Goal: Use online tool/utility

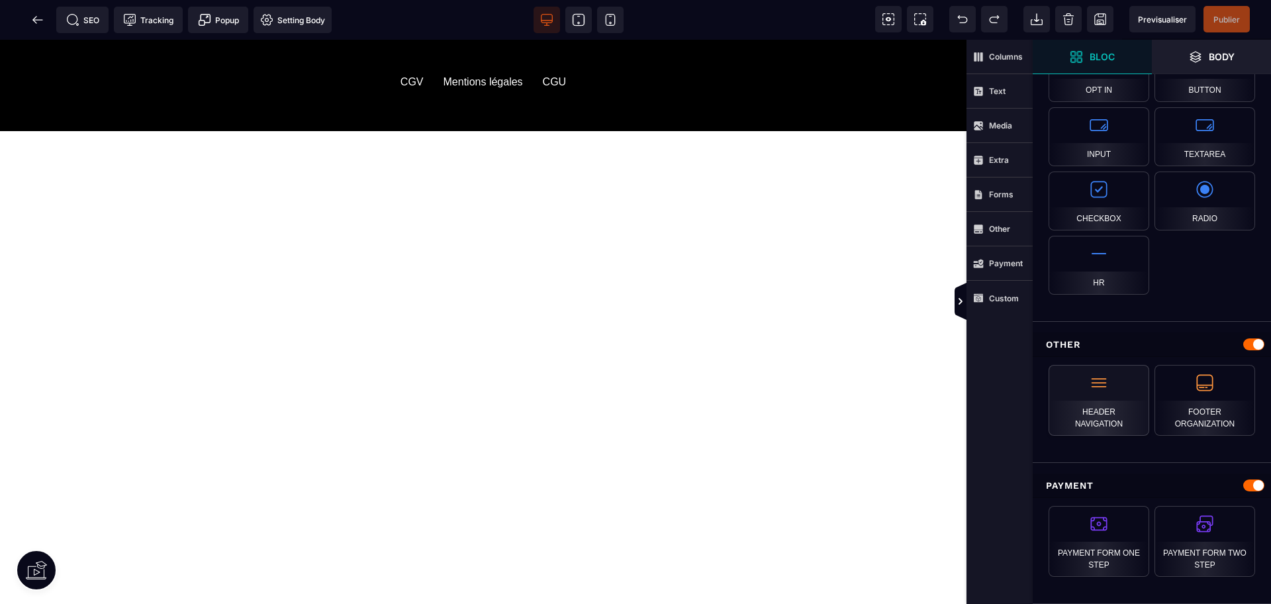
scroll to position [1182, 0]
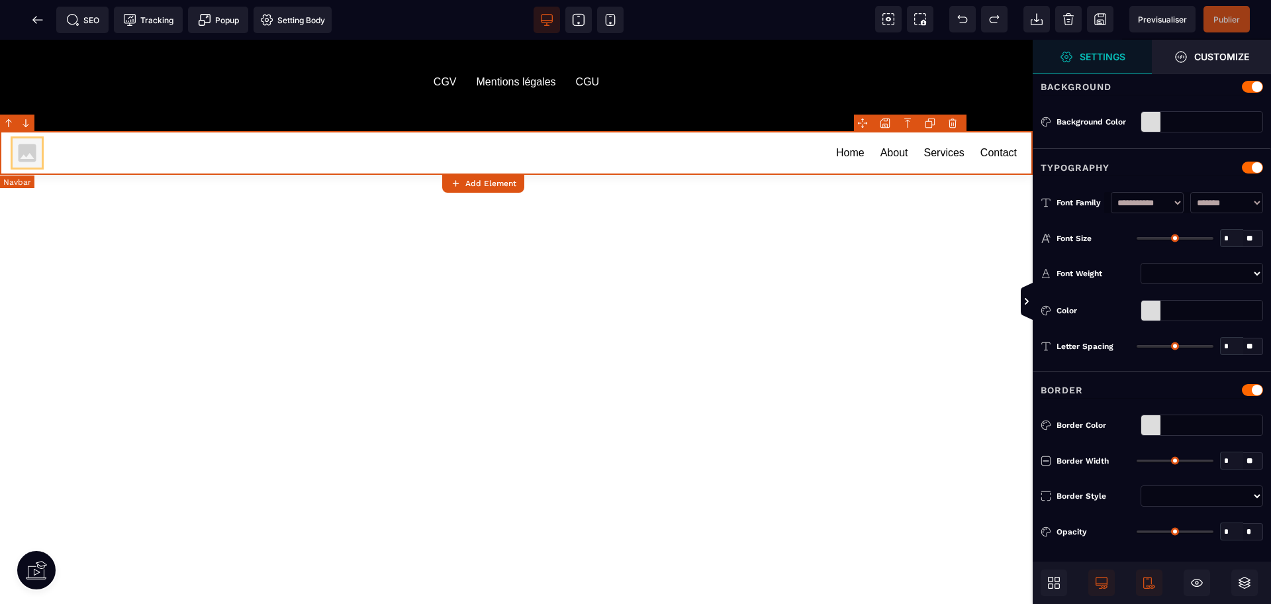
type input "*"
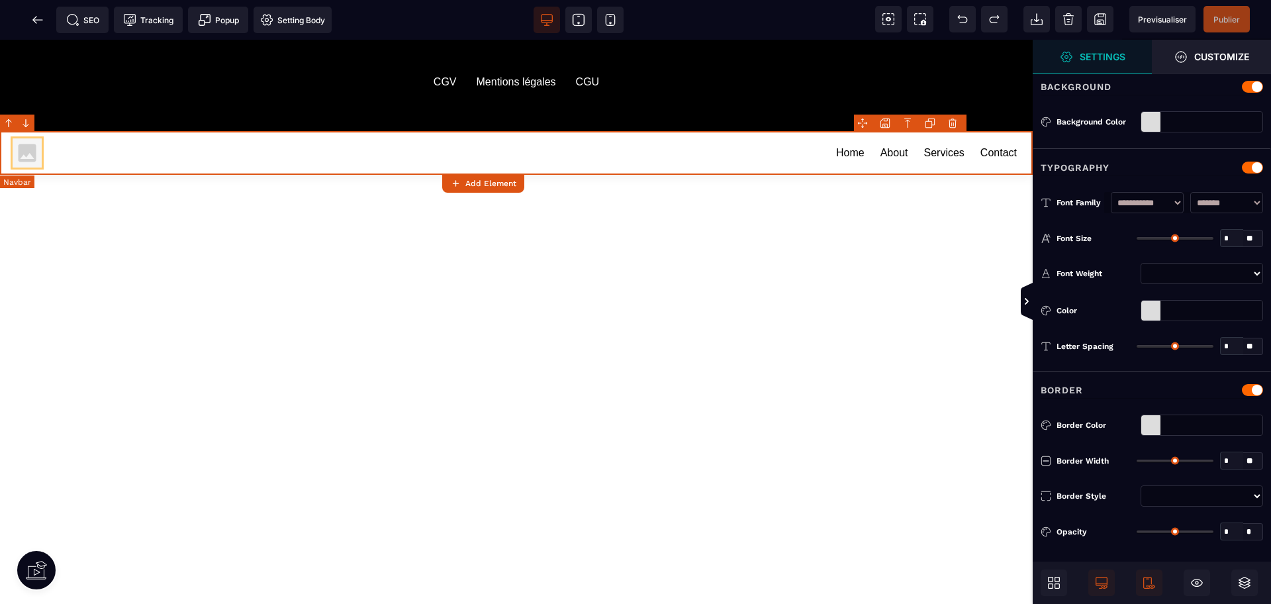
type input "**"
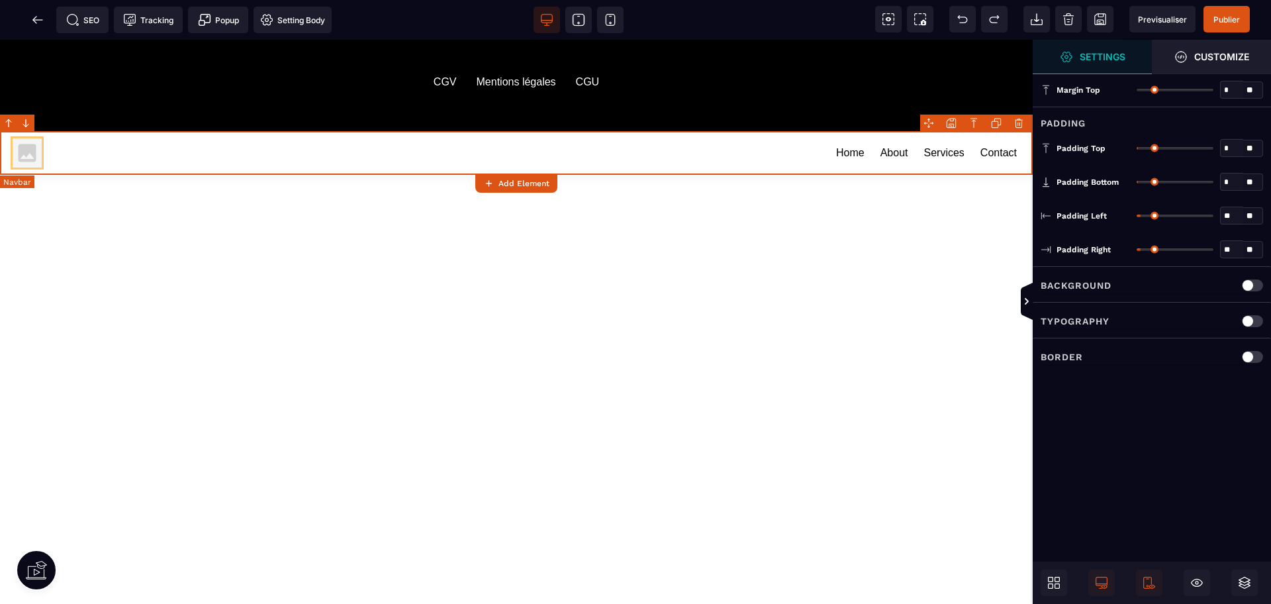
scroll to position [0, 0]
click at [590, 156] on div "Home About Services Contact" at bounding box center [535, 153] width 979 height 30
click at [775, 136] on div "Home About Services Contact" at bounding box center [516, 153] width 1017 height 38
click at [212, 161] on div "Home About Services Contact" at bounding box center [535, 153] width 979 height 30
click at [812, 154] on div "Home About Services Contact" at bounding box center [535, 153] width 979 height 30
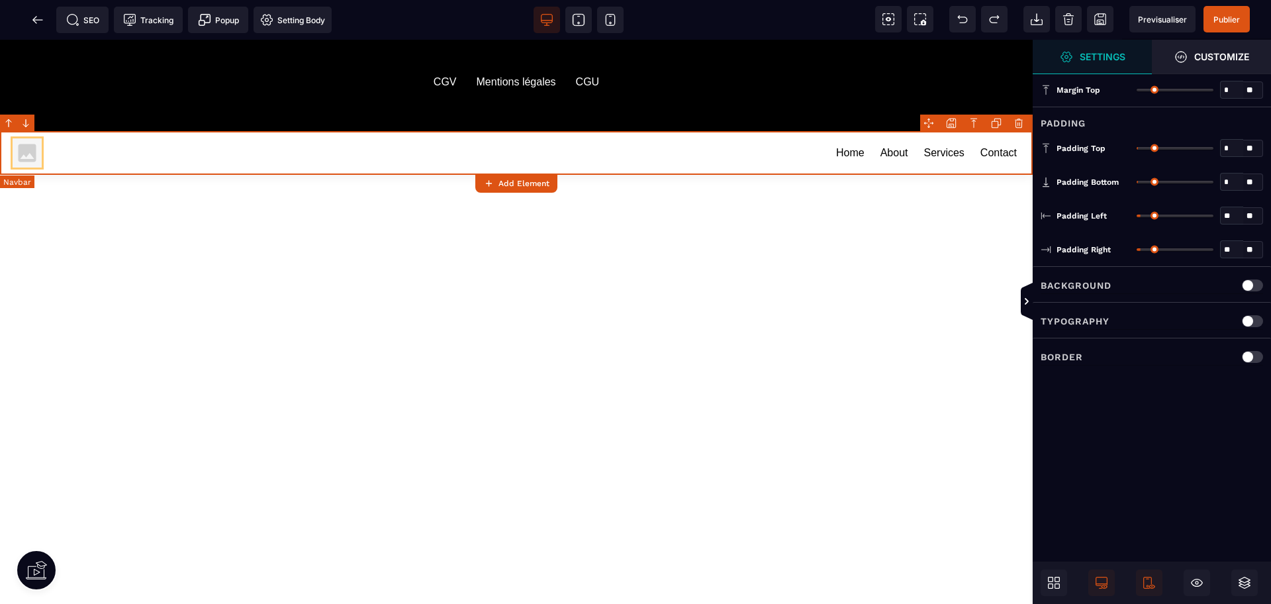
click at [711, 213] on div "CGV Mentions légales CGU Home About Services Contact" at bounding box center [516, 322] width 1033 height 564
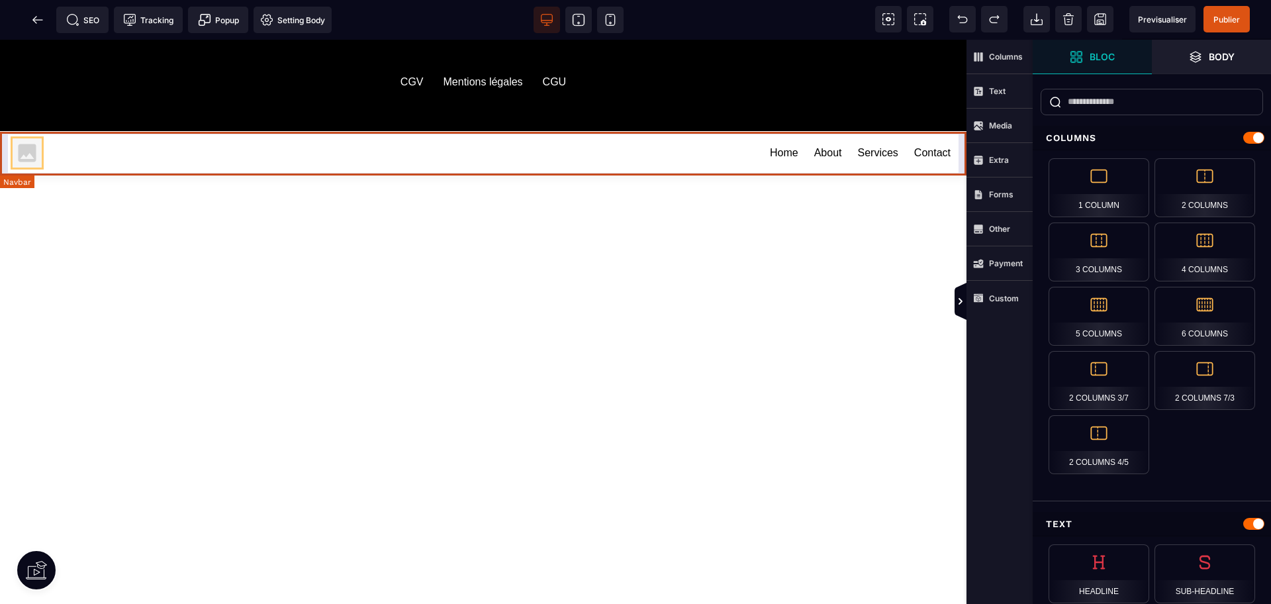
click at [701, 164] on div "Home About Services Contact" at bounding box center [502, 153] width 912 height 30
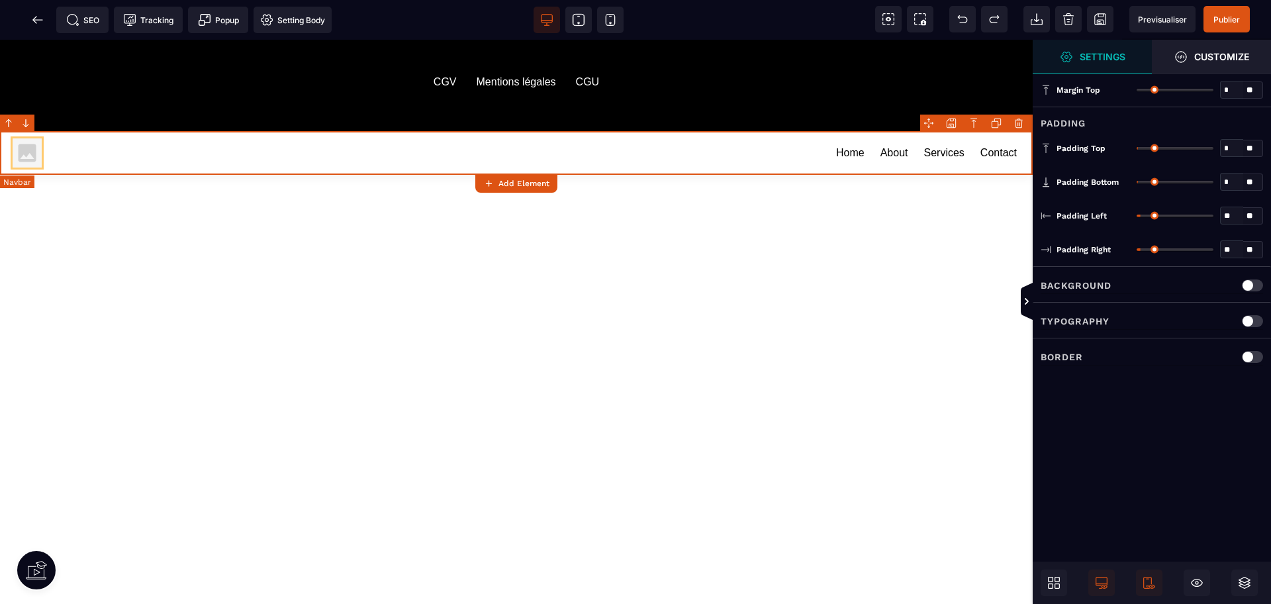
click at [435, 161] on div "Home About Services Contact" at bounding box center [535, 153] width 979 height 30
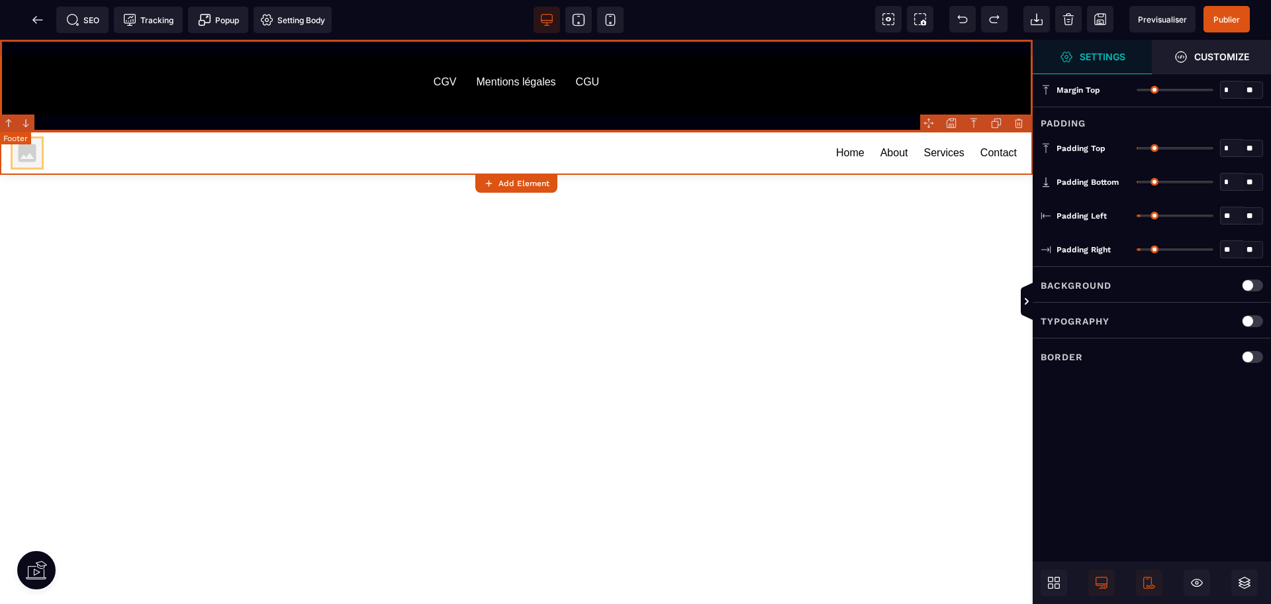
click at [750, 75] on div "CGV Mentions légales CGU" at bounding box center [516, 82] width 768 height 38
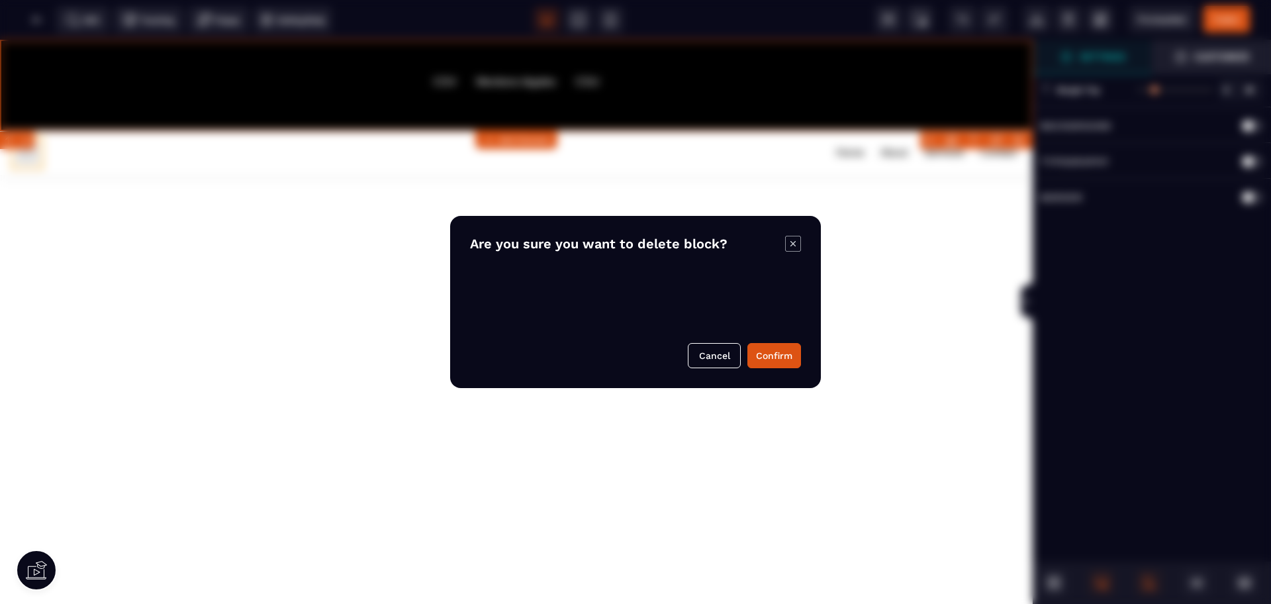
click at [1025, 139] on body "B" at bounding box center [635, 302] width 1271 height 604
click at [771, 367] on button "Confirm" at bounding box center [775, 355] width 54 height 25
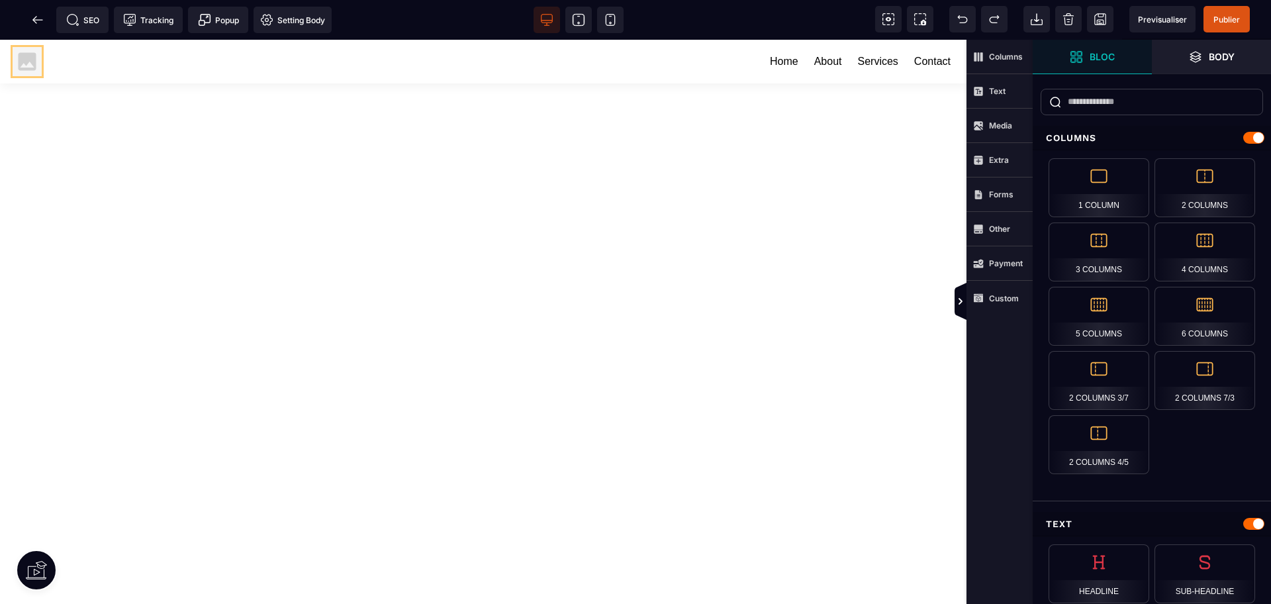
click at [776, 354] on div "Home About Services Contact" at bounding box center [483, 322] width 967 height 564
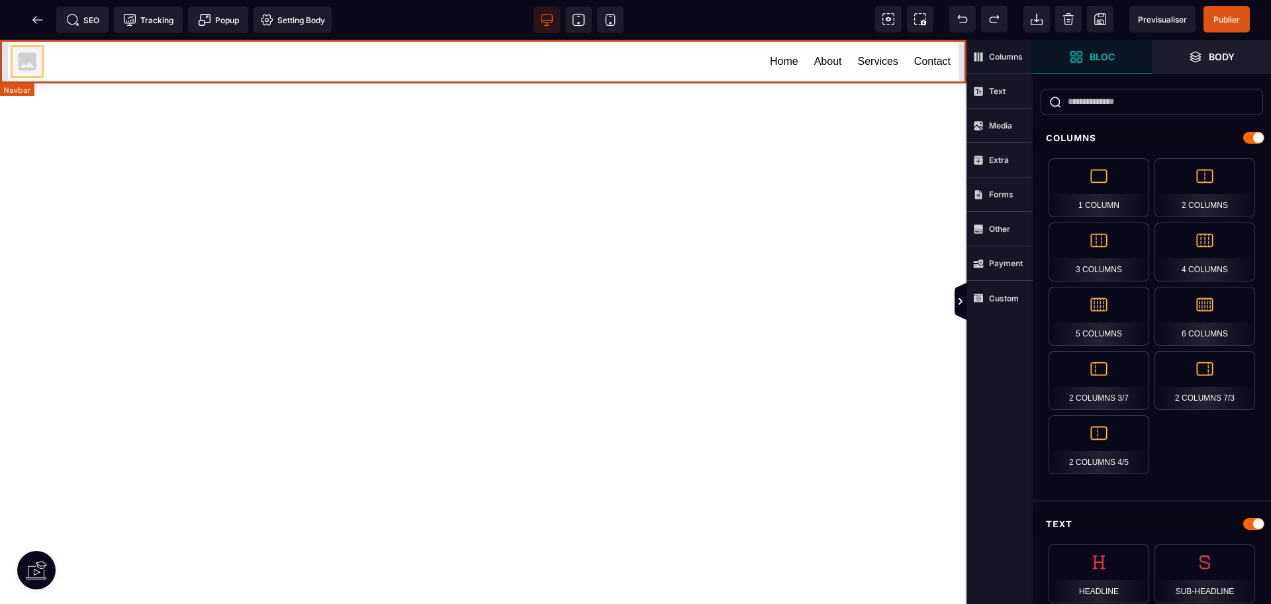
click at [656, 54] on div "Home About Services Contact" at bounding box center [502, 61] width 912 height 30
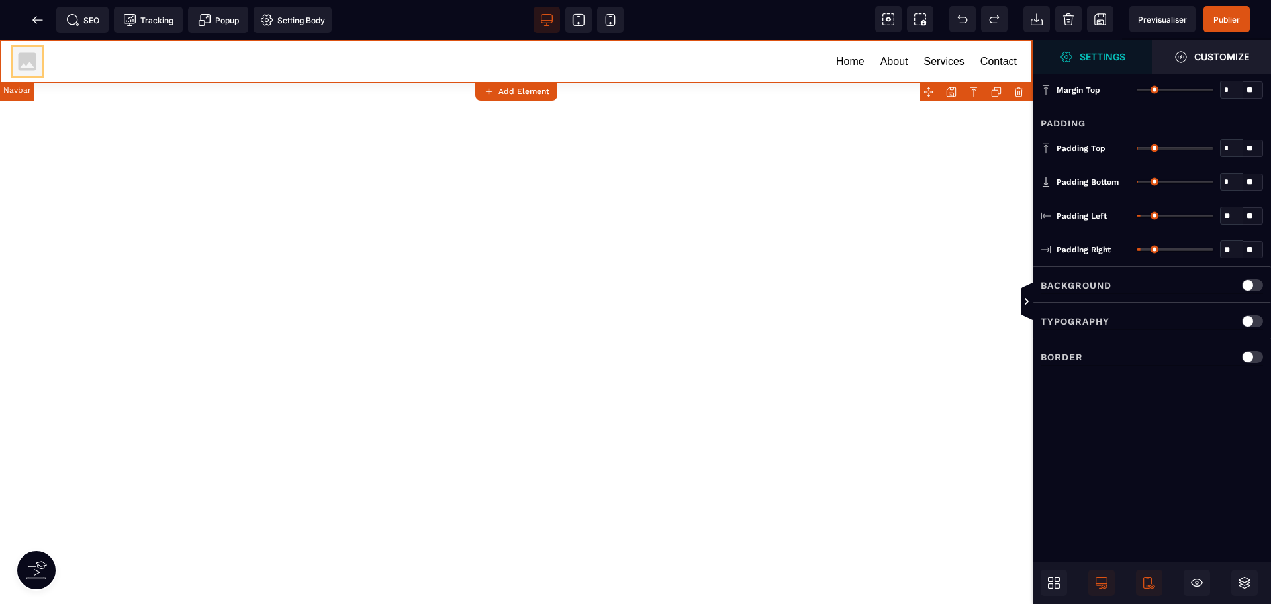
click at [813, 56] on div "Home About Services Contact" at bounding box center [535, 61] width 979 height 30
click at [889, 58] on link "About" at bounding box center [895, 61] width 28 height 17
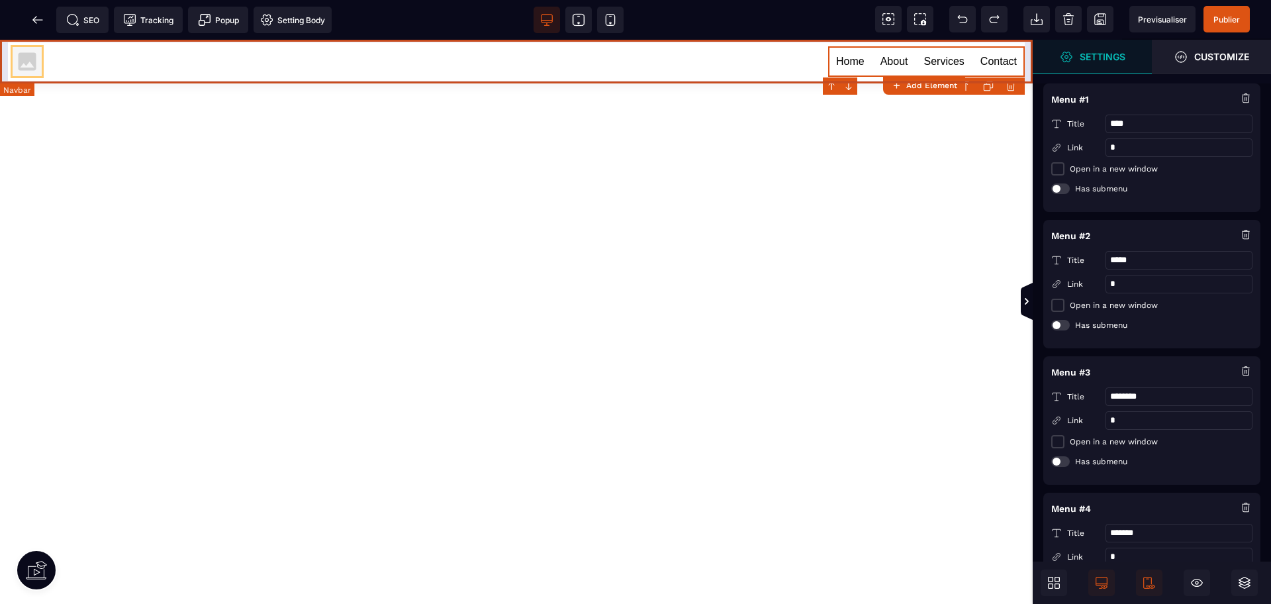
click at [256, 77] on div "Home About Services Contact" at bounding box center [516, 61] width 1017 height 38
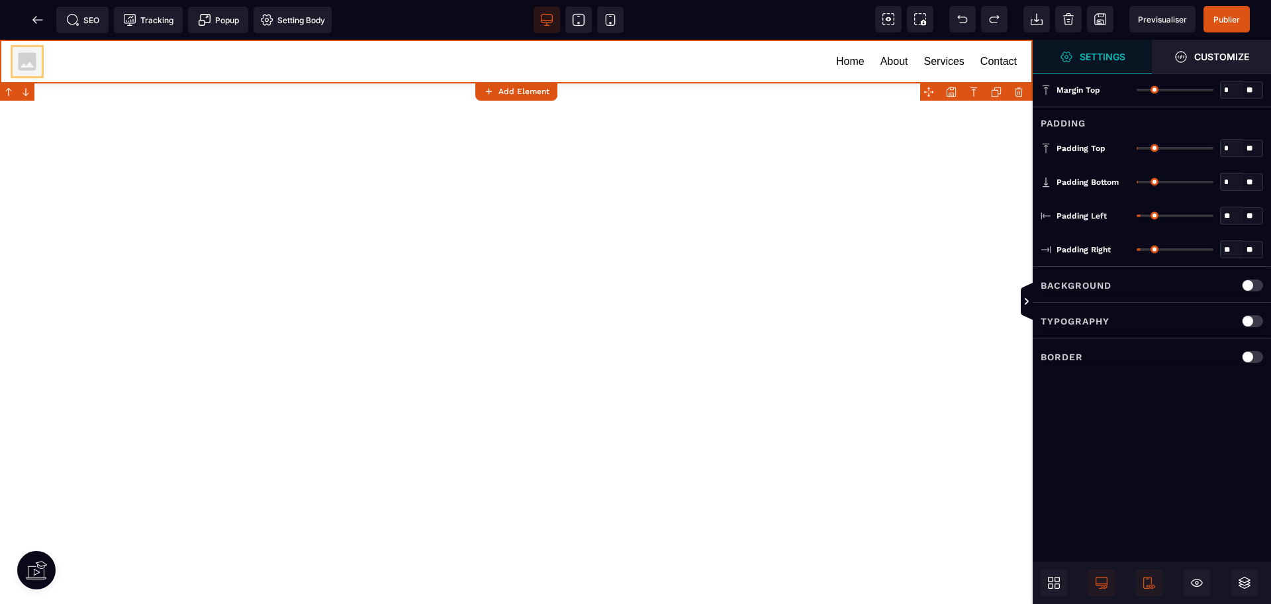
click at [1050, 581] on icon at bounding box center [1050, 579] width 5 height 5
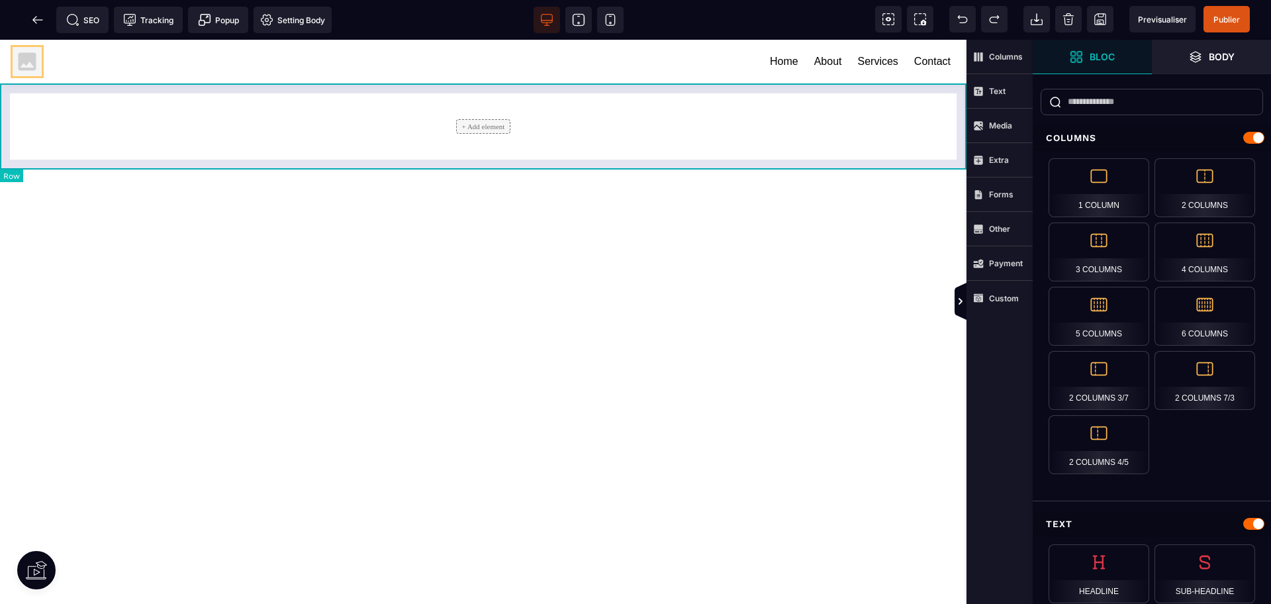
click at [909, 90] on div "+ Add element" at bounding box center [483, 126] width 967 height 86
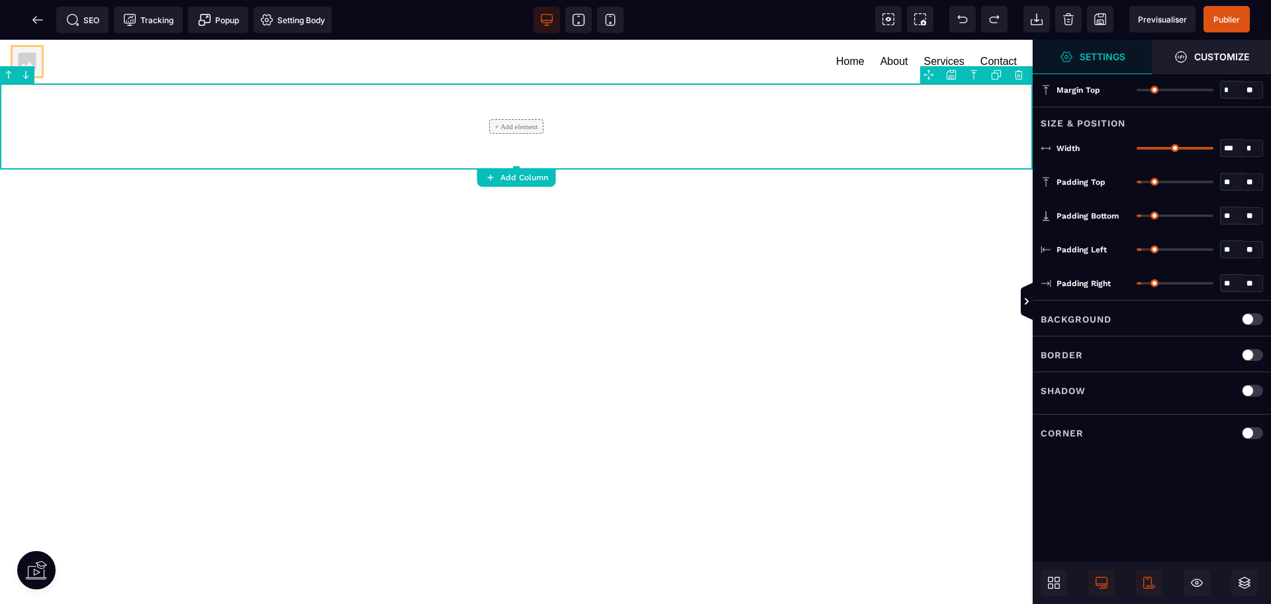
click at [992, 73] on icon at bounding box center [995, 76] width 7 height 7
click at [993, 73] on icon at bounding box center [995, 76] width 7 height 7
click at [993, 73] on div at bounding box center [996, 74] width 17 height 17
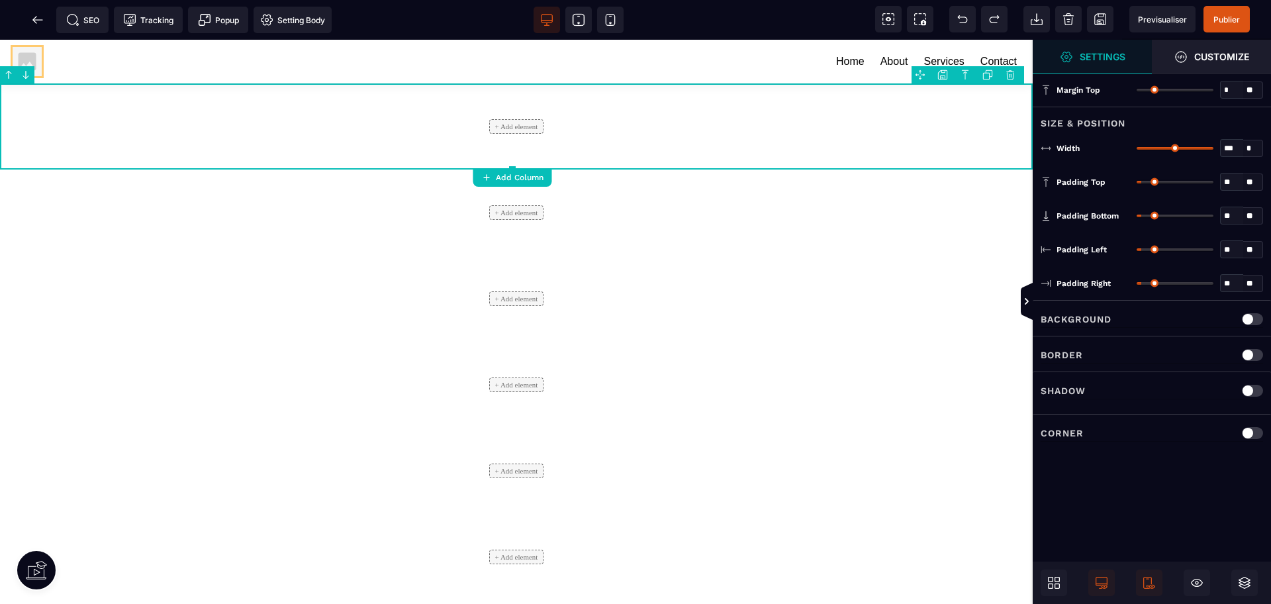
click at [993, 73] on div at bounding box center [987, 74] width 17 height 17
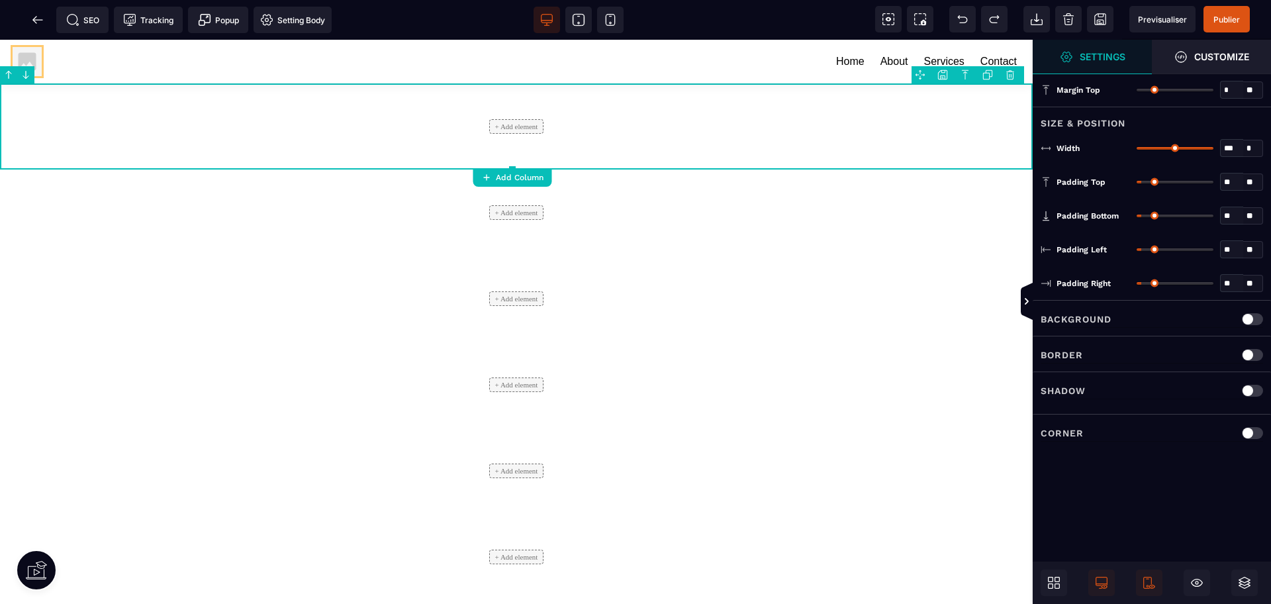
click at [993, 73] on div at bounding box center [987, 74] width 17 height 17
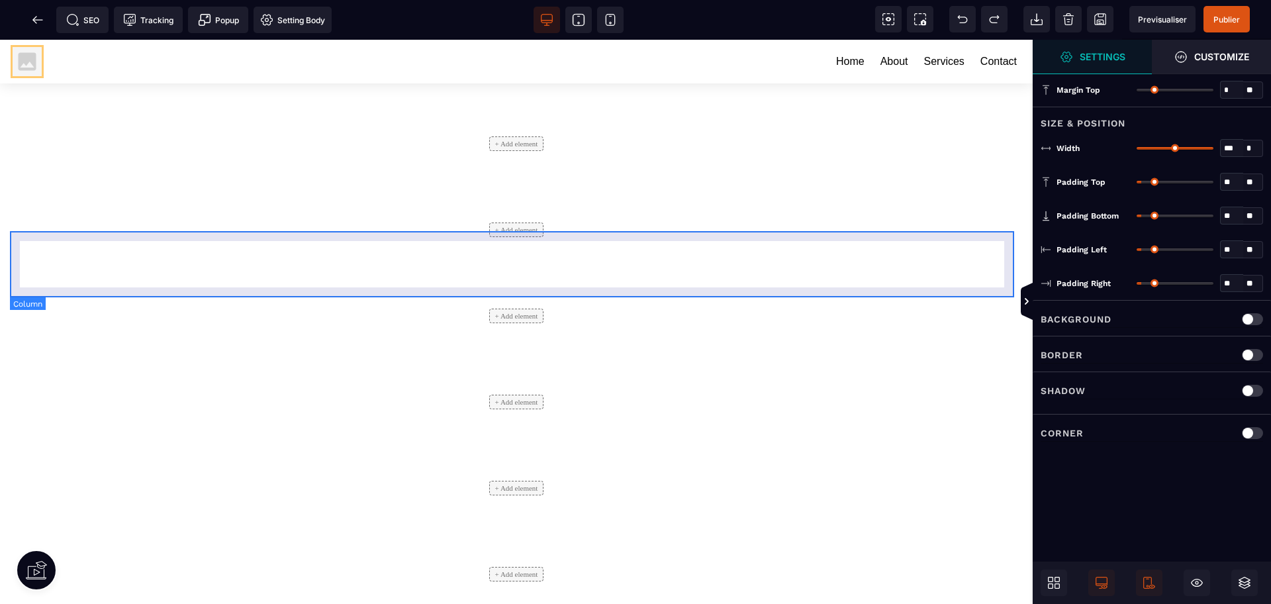
scroll to position [497, 0]
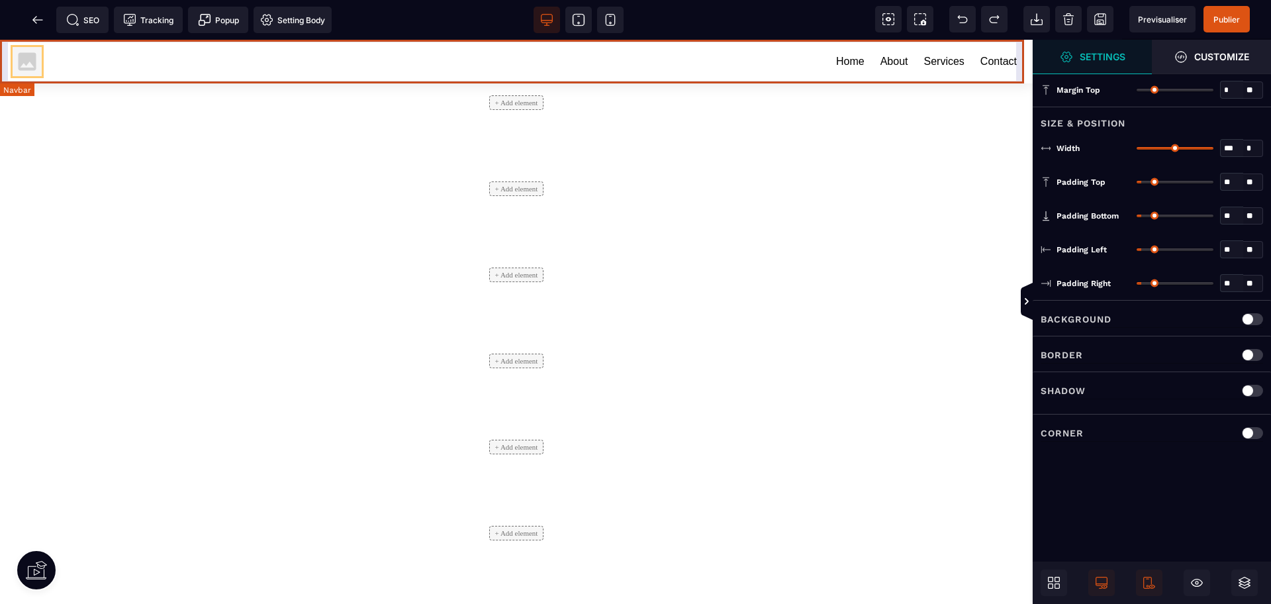
click at [744, 71] on div "Home About Services Contact" at bounding box center [535, 61] width 979 height 30
